Goal: Information Seeking & Learning: Check status

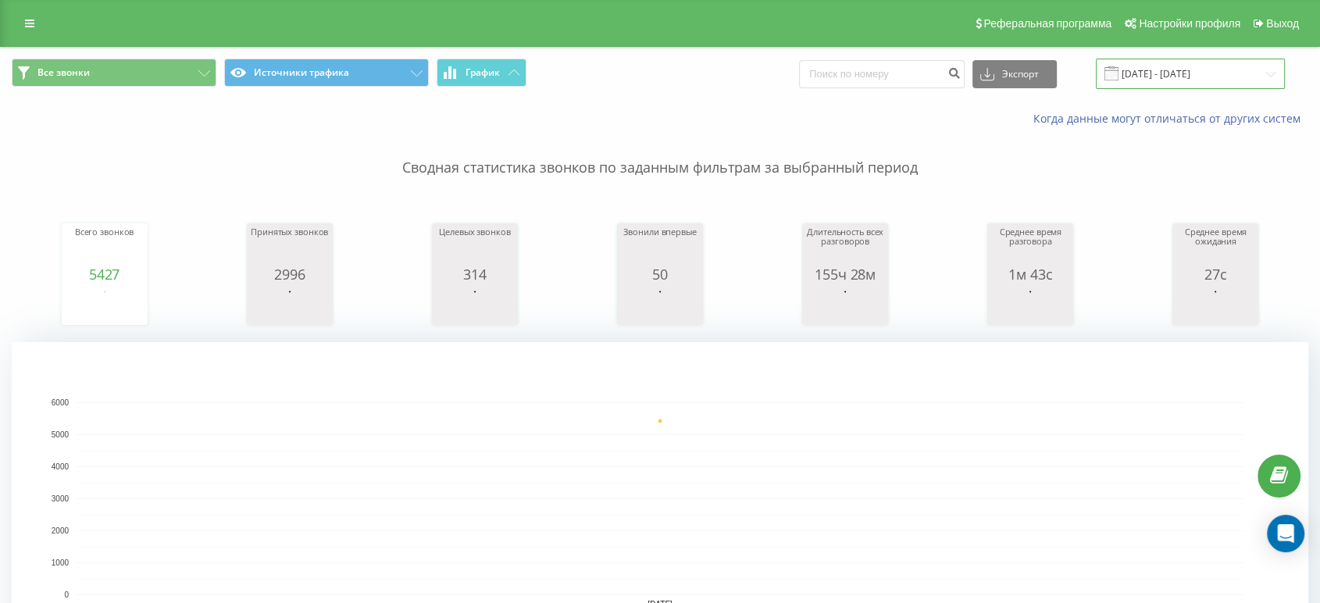
click at [1227, 77] on input "[DATE] - [DATE]" at bounding box center [1190, 74] width 189 height 30
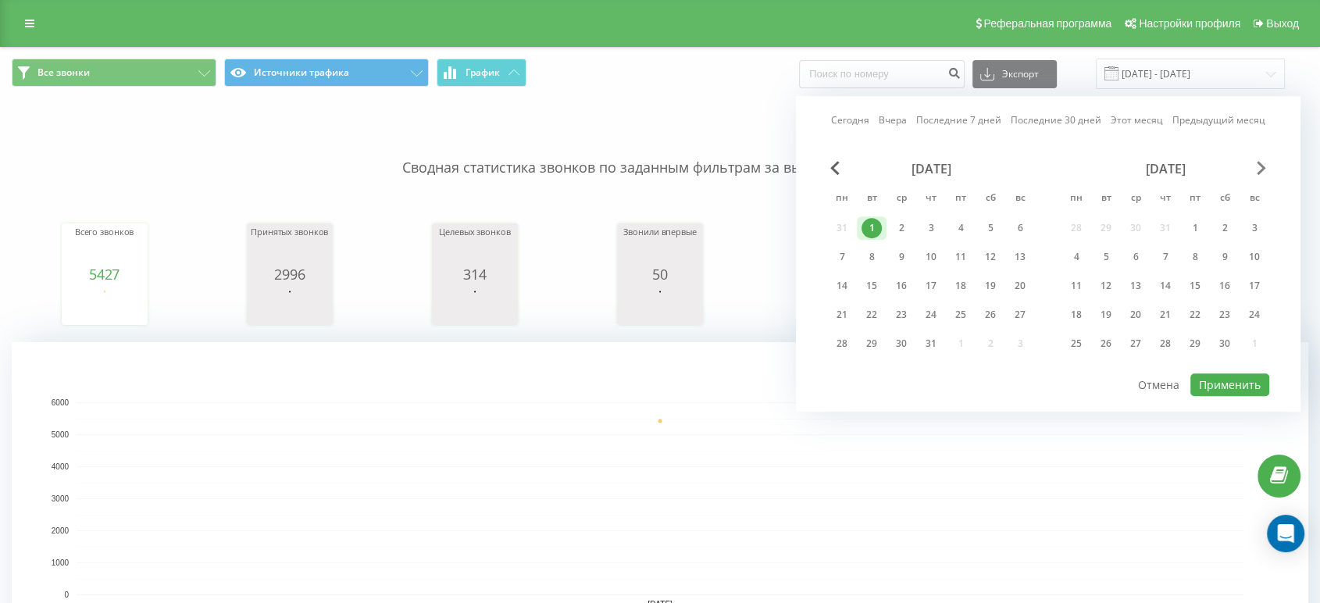
click at [1259, 168] on span "Next Month" at bounding box center [1261, 168] width 9 height 14
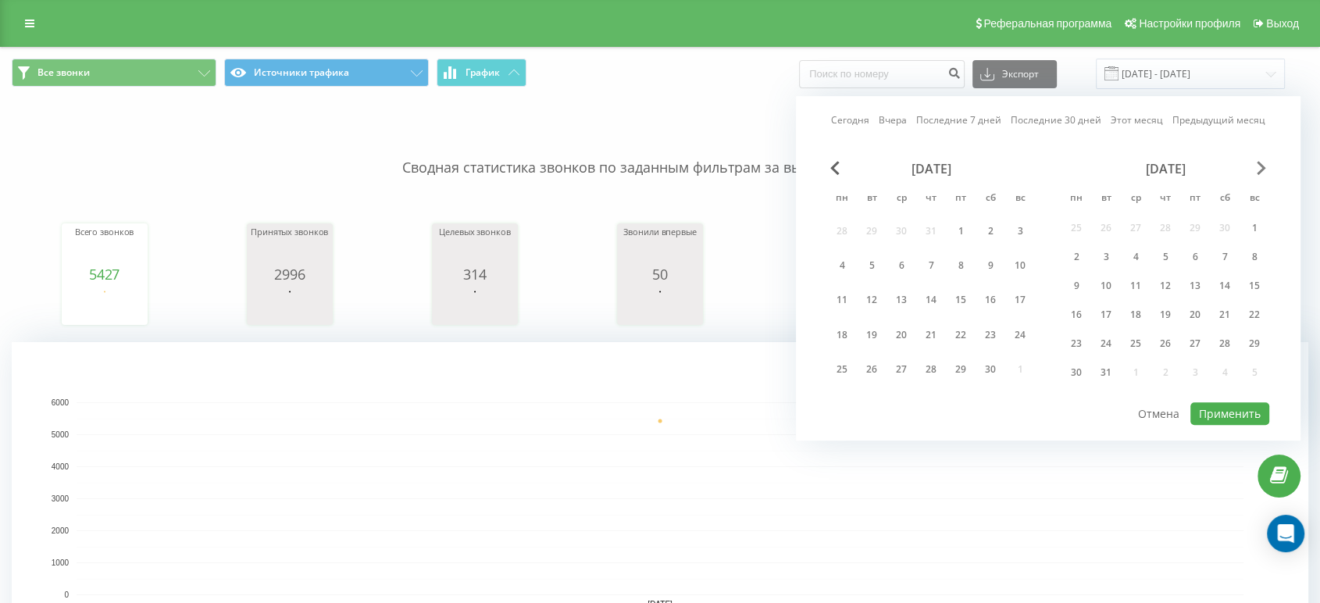
click at [1259, 168] on span "Next Month" at bounding box center [1261, 168] width 9 height 14
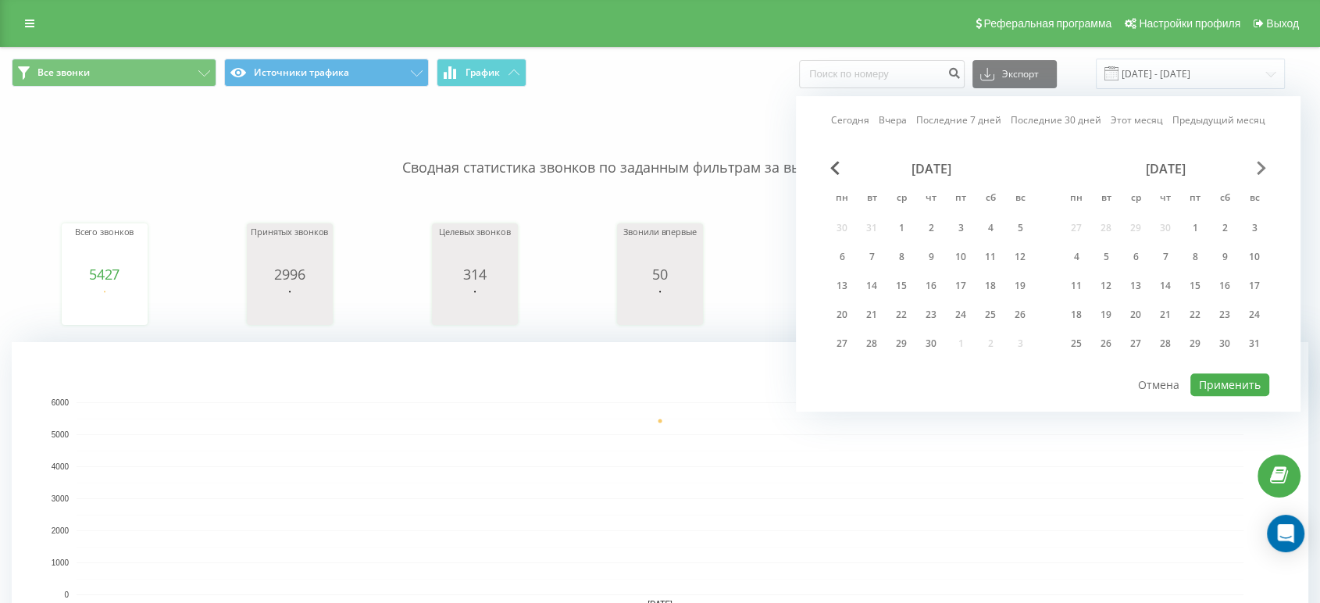
click at [1262, 168] on span "Next Month" at bounding box center [1261, 168] width 9 height 14
click at [1258, 168] on span "Next Month" at bounding box center [1261, 168] width 9 height 14
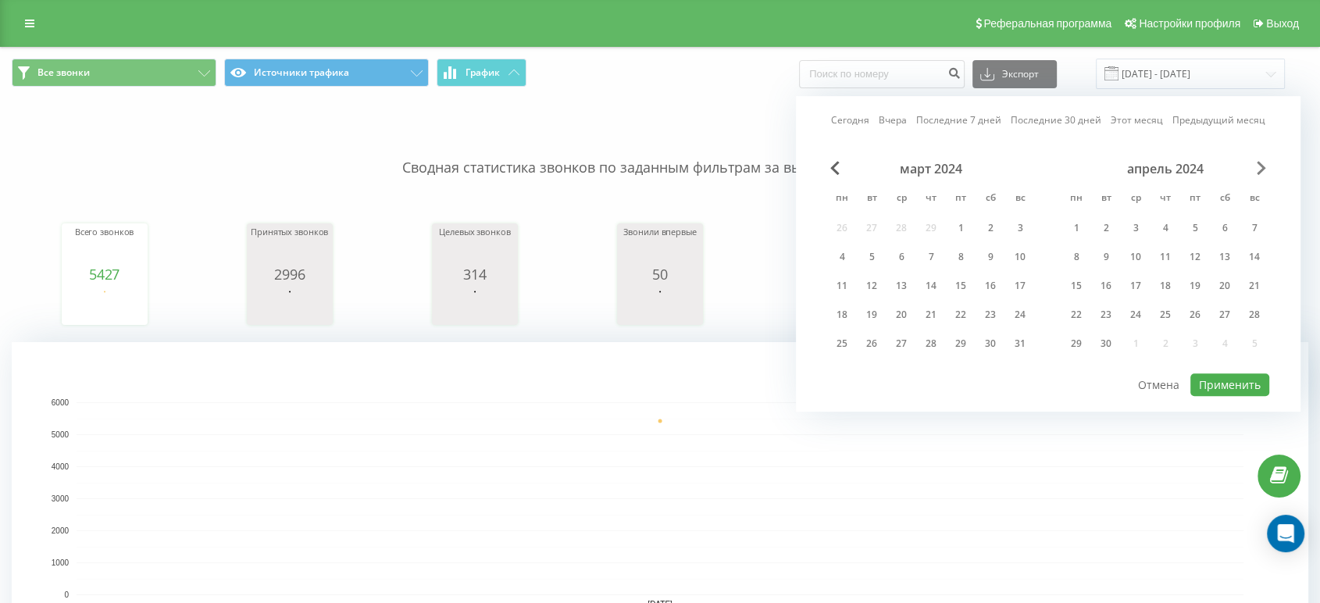
click at [1258, 168] on span "Next Month" at bounding box center [1261, 168] width 9 height 14
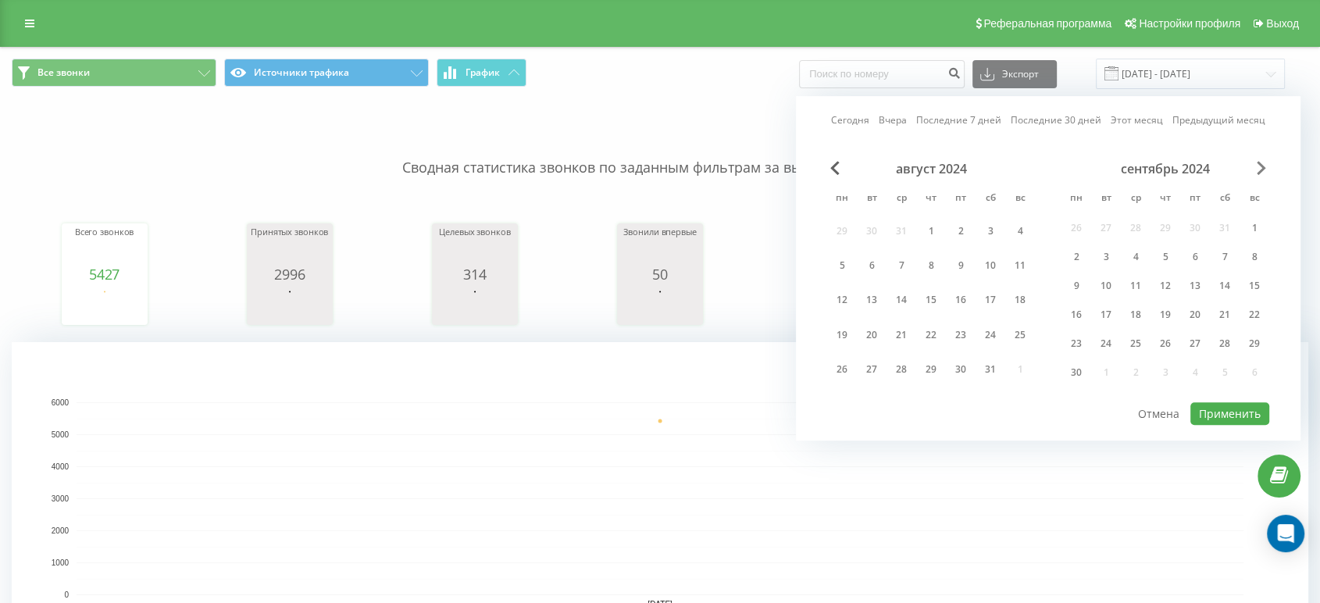
click at [1258, 168] on span "Next Month" at bounding box center [1261, 168] width 9 height 14
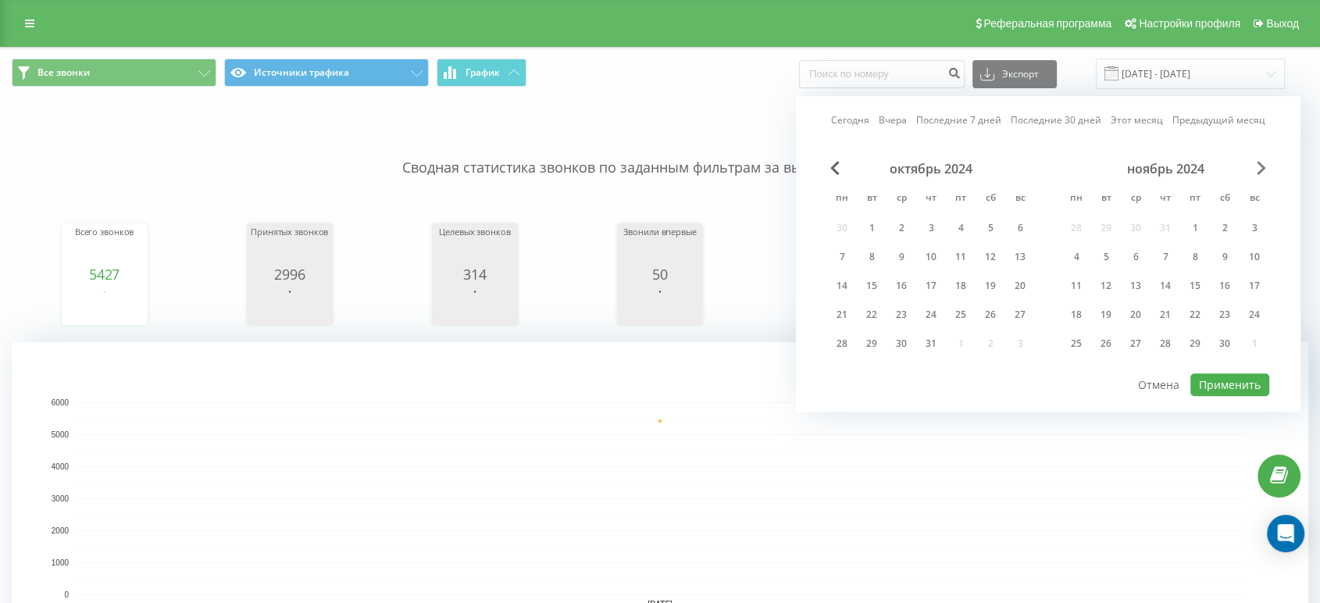
click at [1258, 168] on span "Next Month" at bounding box center [1261, 168] width 9 height 14
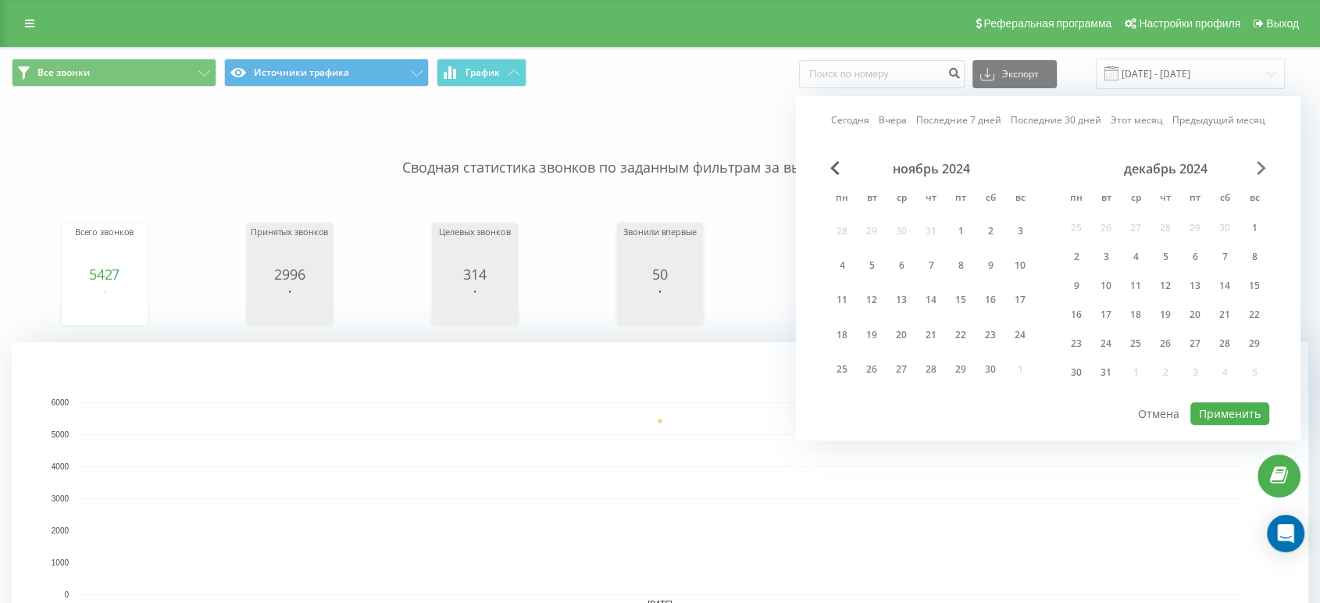
click at [1258, 168] on span "Next Month" at bounding box center [1261, 168] width 9 height 14
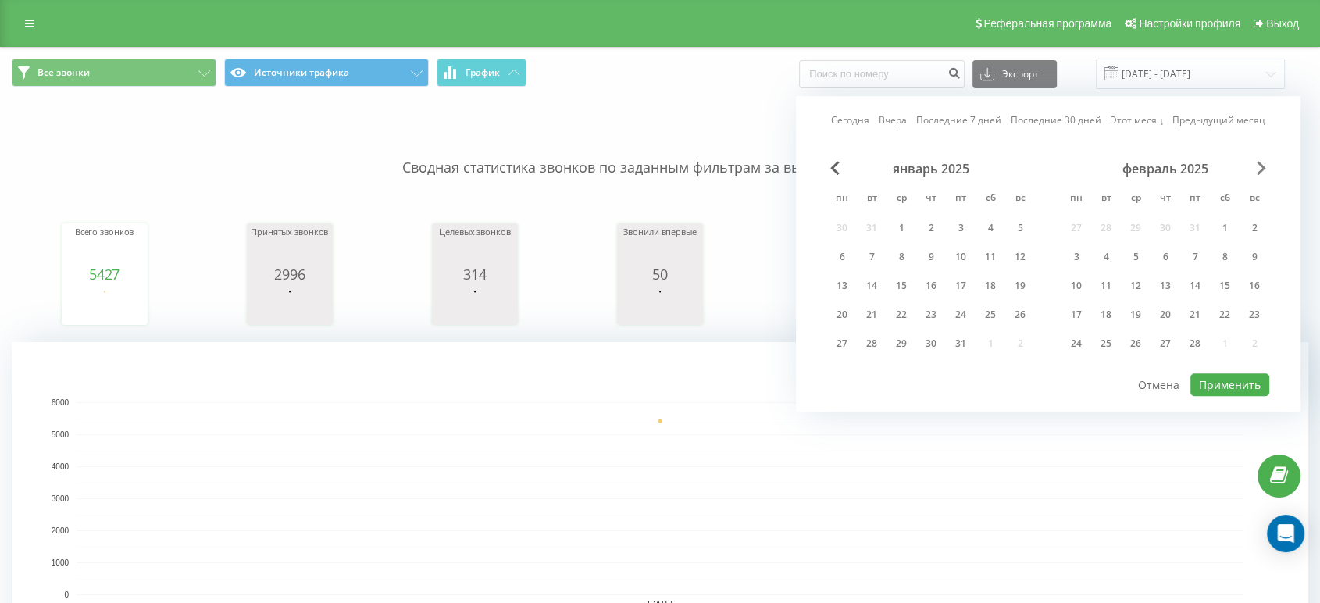
click at [1258, 167] on span "Next Month" at bounding box center [1261, 168] width 9 height 14
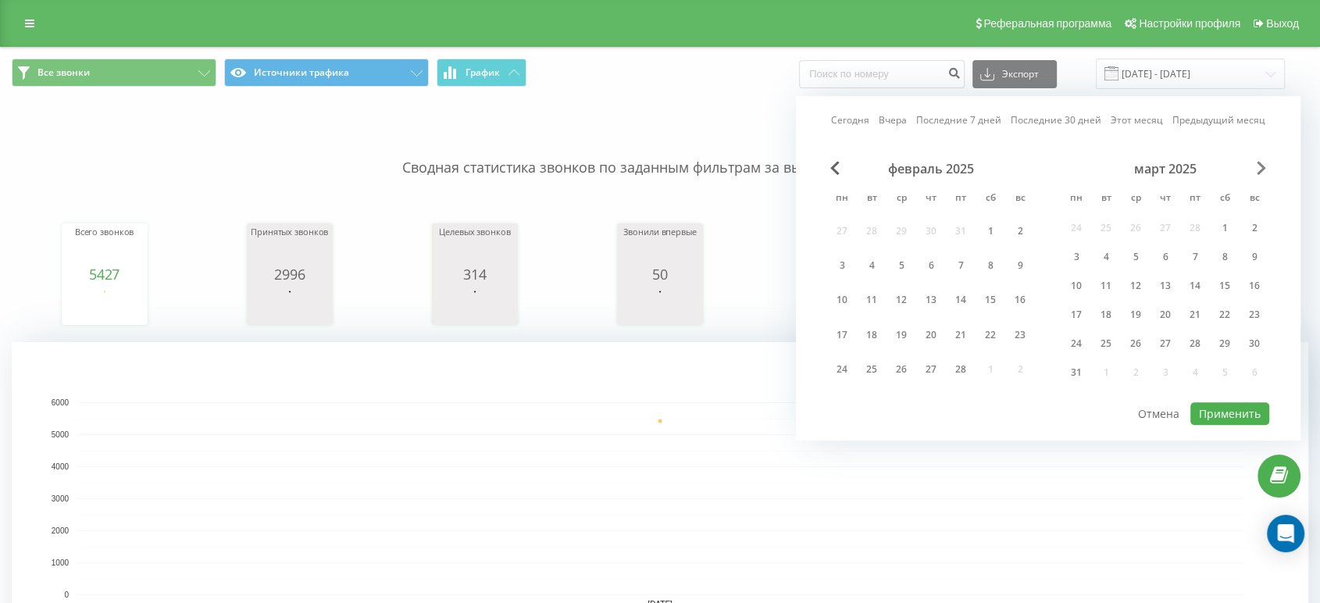
click at [1258, 167] on span "Next Month" at bounding box center [1261, 168] width 9 height 14
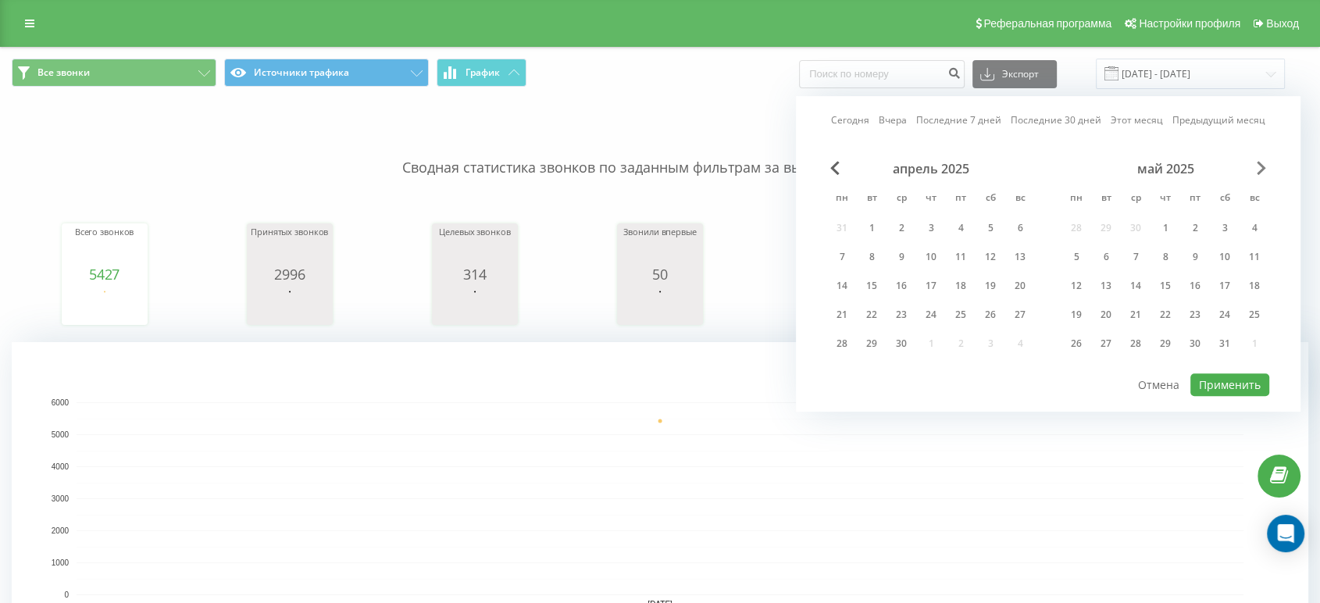
click at [1258, 167] on span "Next Month" at bounding box center [1261, 168] width 9 height 14
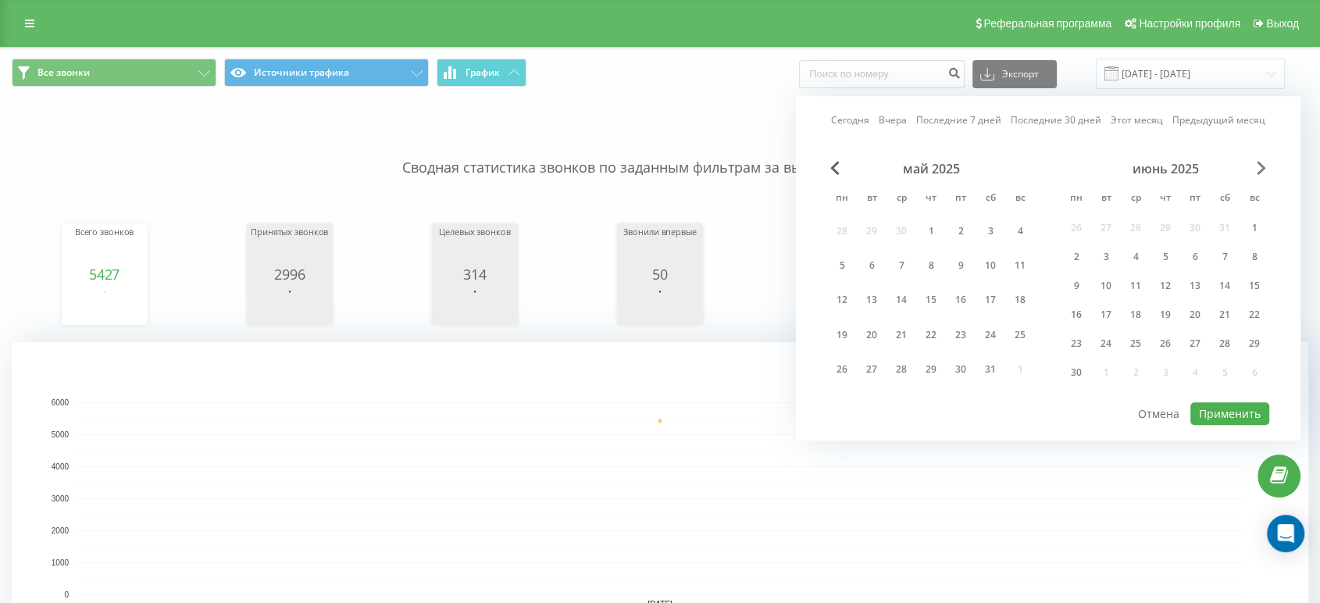
click at [1258, 167] on span "Next Month" at bounding box center [1261, 168] width 9 height 14
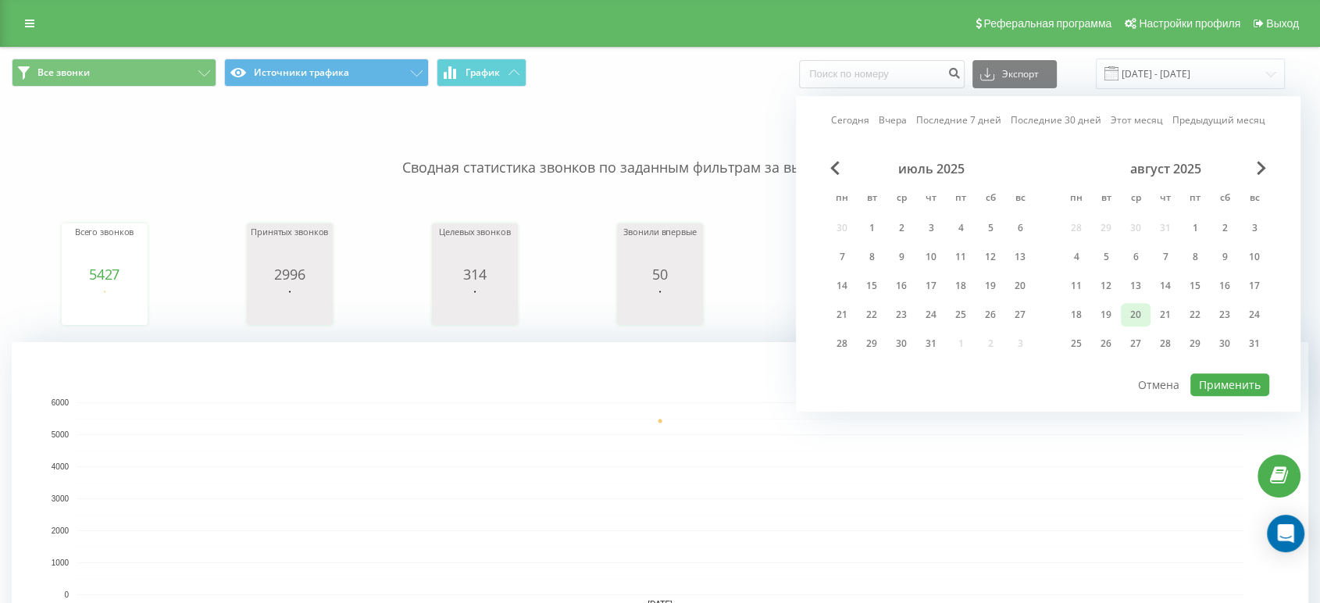
click at [1144, 310] on div "20" at bounding box center [1136, 315] width 20 height 20
click at [1215, 373] on button "Применить" at bounding box center [1229, 384] width 79 height 23
type input "[DATE] - [DATE]"
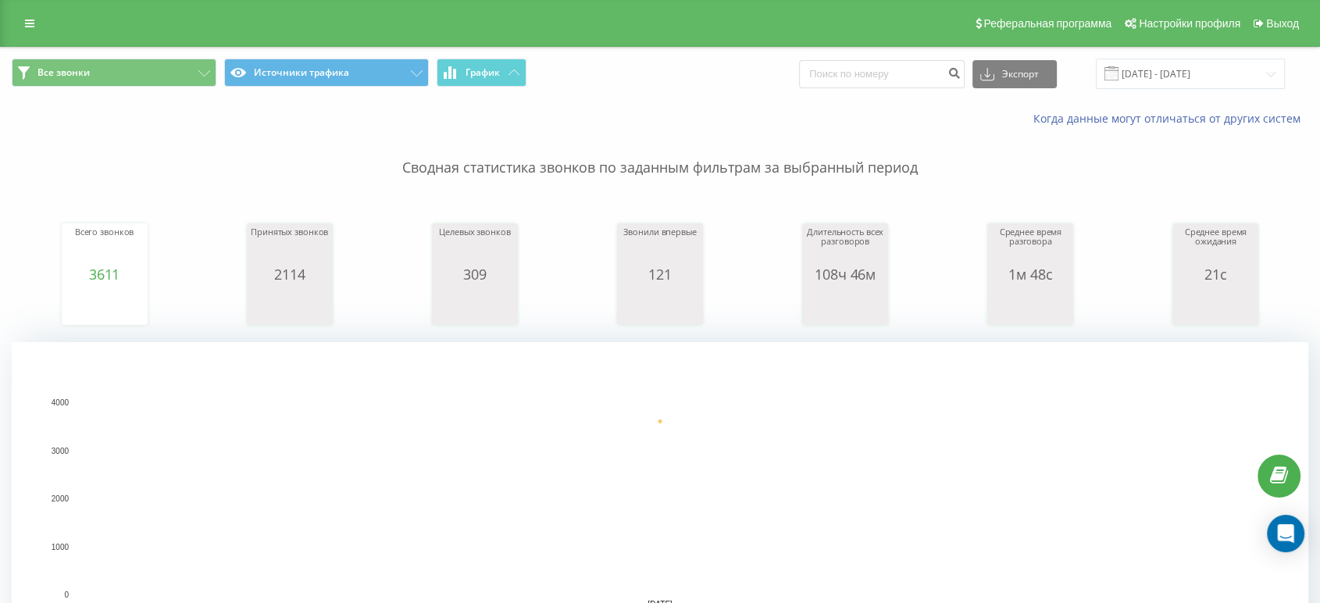
scroll to position [260, 0]
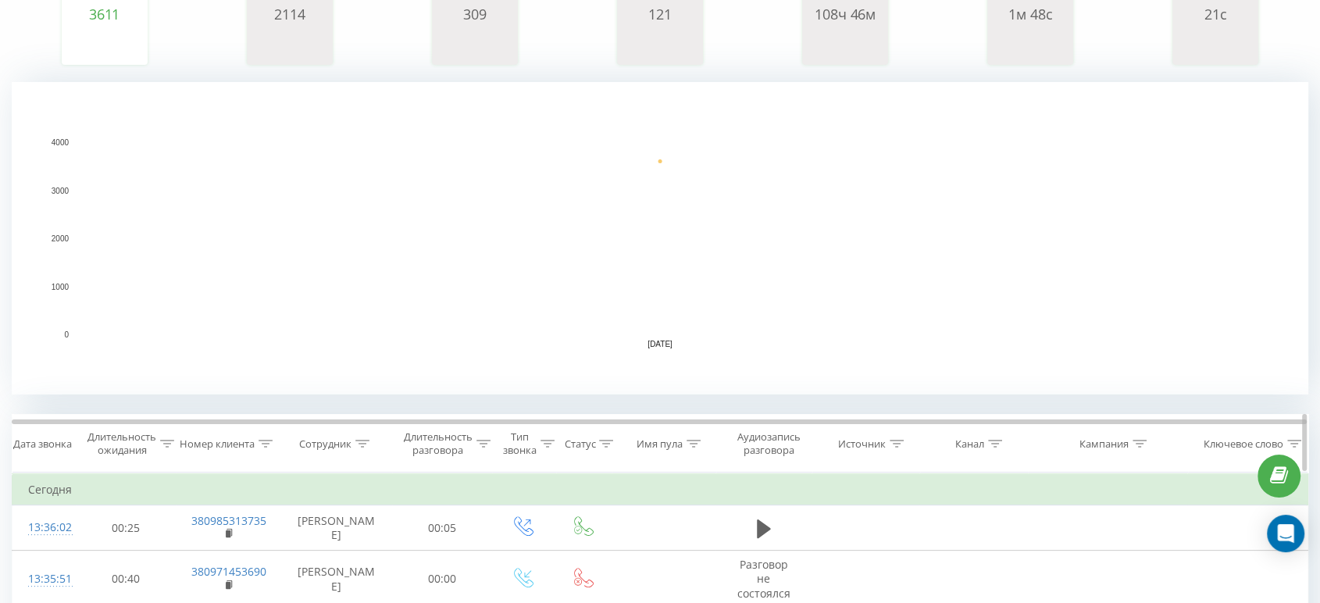
click at [362, 444] on icon at bounding box center [362, 444] width 14 height 8
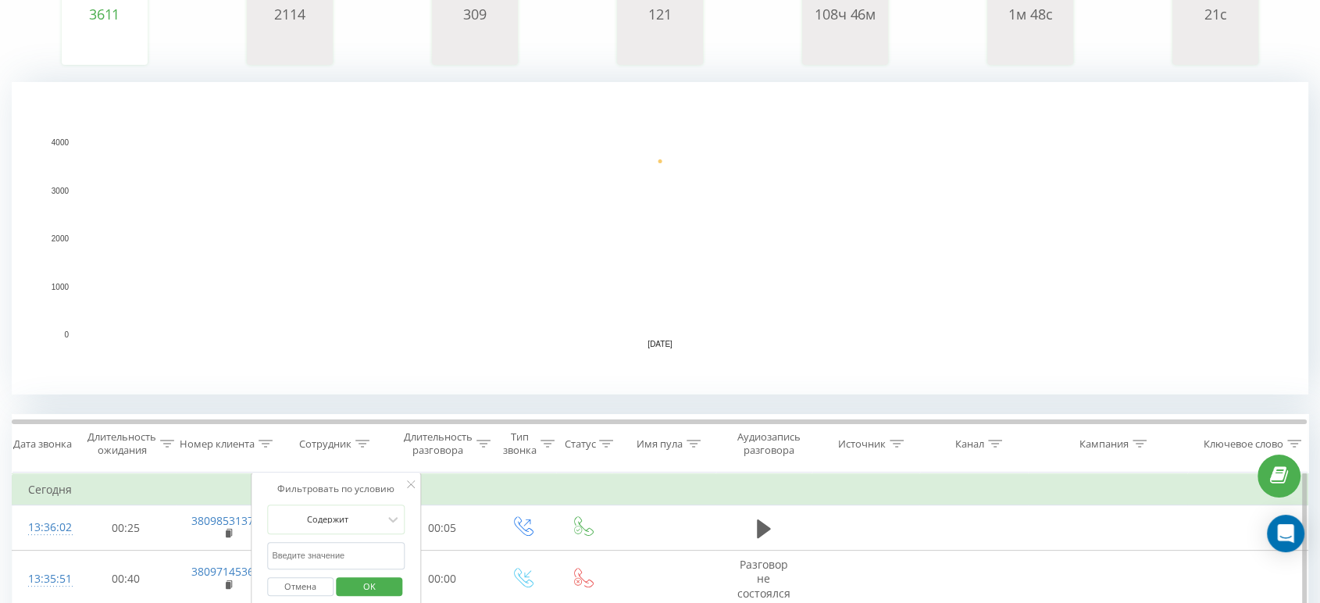
click at [345, 563] on input "text" at bounding box center [335, 555] width 137 height 27
type input "[PERSON_NAME]"
click at [363, 582] on span "OK" at bounding box center [370, 586] width 44 height 24
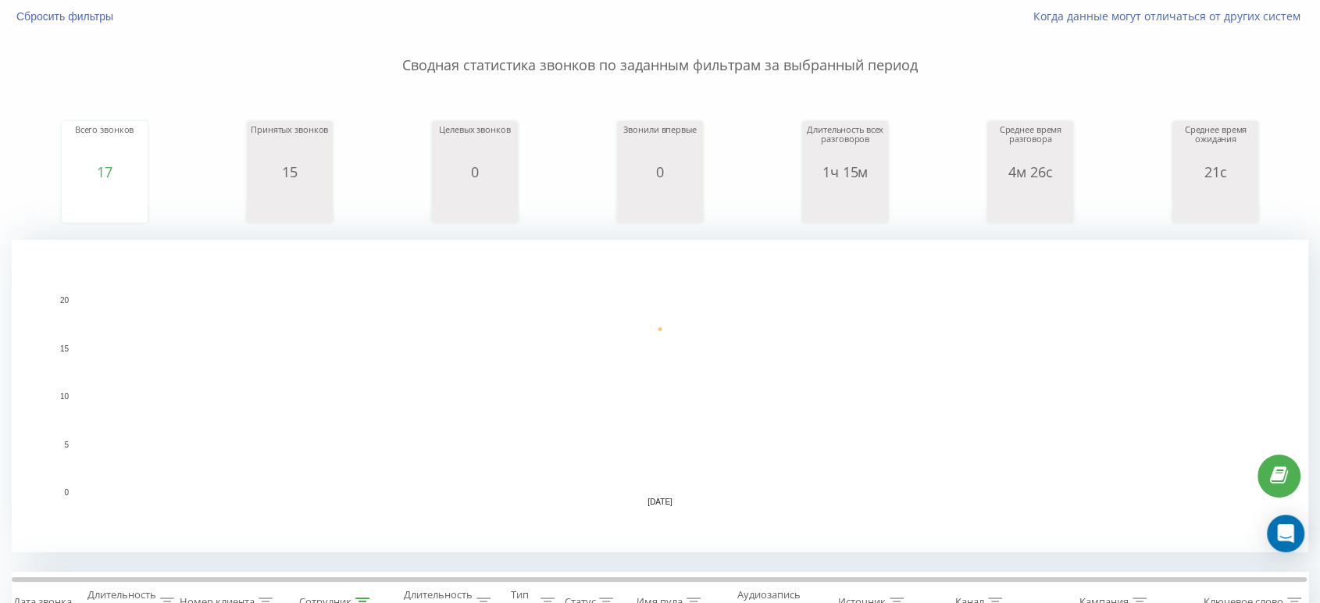
scroll to position [87, 0]
